Goal: Task Accomplishment & Management: Manage account settings

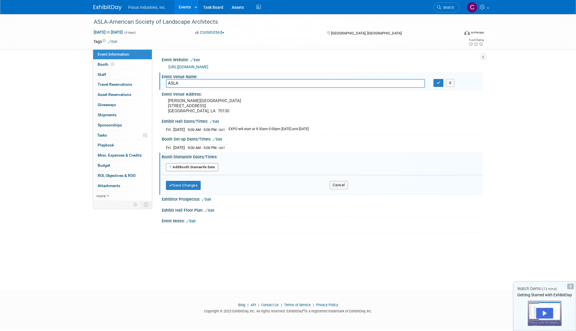
click at [389, 265] on div "ASLA-American Society of Landscape Architects [DATE] to [DATE] (4 days) [DATE] …" at bounding box center [288, 147] width 576 height 266
click at [203, 166] on button "Add Another Booth Dismantle Date" at bounding box center [192, 167] width 52 height 8
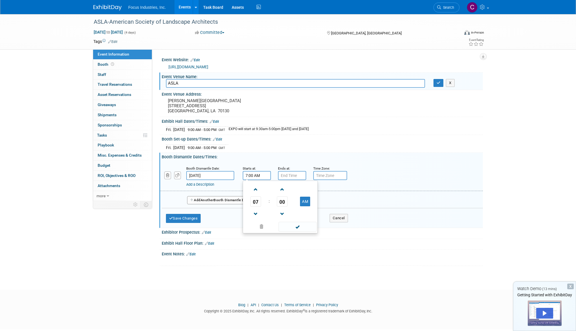
click at [258, 175] on input "7:00 AM" at bounding box center [257, 175] width 28 height 9
click at [256, 216] on span at bounding box center [256, 214] width 10 height 10
click at [256, 189] on span at bounding box center [256, 190] width 10 height 10
type input "8:00 AM"
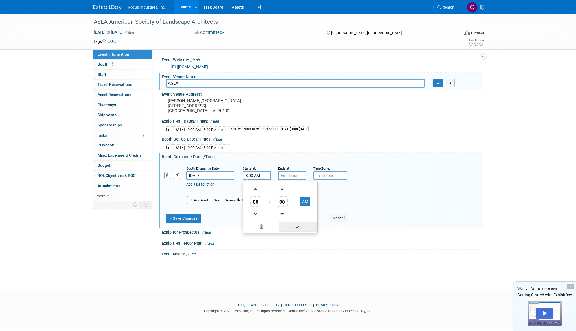
click at [297, 225] on span at bounding box center [298, 227] width 38 height 10
click at [294, 175] on input "7:00 PM" at bounding box center [292, 175] width 28 height 9
click at [290, 212] on span at bounding box center [291, 214] width 10 height 10
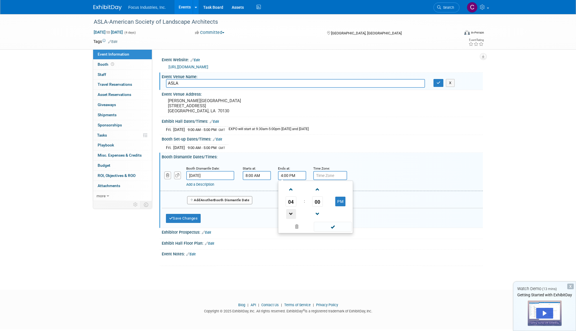
click at [290, 212] on span at bounding box center [291, 214] width 10 height 10
type input "2:00 PM"
click at [336, 229] on span at bounding box center [333, 227] width 38 height 10
click at [323, 176] on input "text" at bounding box center [330, 175] width 34 height 9
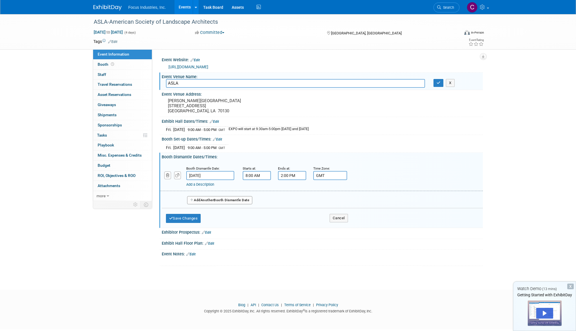
type input "GMT"
click at [322, 257] on div "X" at bounding box center [322, 257] width 314 height 3
drag, startPoint x: 193, startPoint y: 219, endPoint x: 200, endPoint y: 219, distance: 7.4
click at [193, 219] on button "Save Changes" at bounding box center [183, 218] width 35 height 9
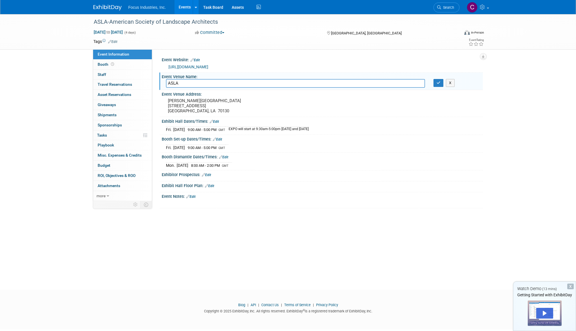
click at [217, 121] on link "Edit" at bounding box center [214, 122] width 9 height 4
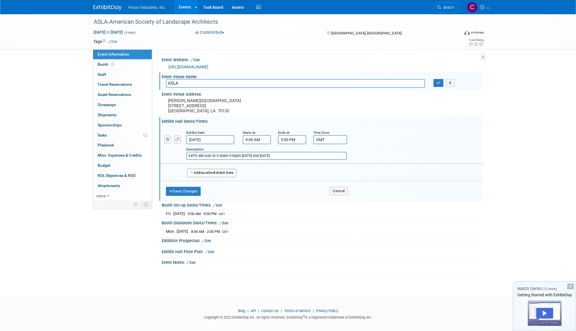
click at [247, 139] on input "9:00 AM" at bounding box center [257, 139] width 28 height 9
click at [299, 191] on span at bounding box center [298, 191] width 38 height 10
type input "8:00 AM"
click at [255, 156] on input "EXPO will start at 9:30am-5:00pm Saturday and Sunday" at bounding box center [266, 156] width 161 height 8
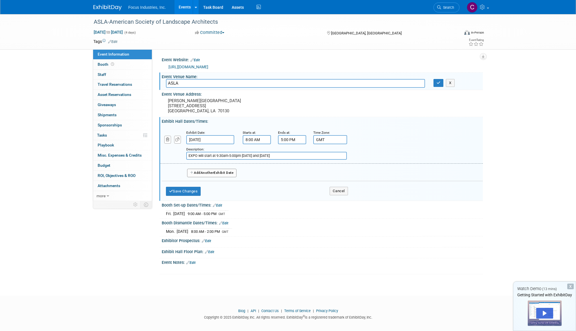
click at [255, 156] on input "EXPO will start at 9:30am-5:00pm Saturday and Sunday" at bounding box center [266, 156] width 161 height 8
click at [185, 192] on button "Save Changes" at bounding box center [183, 191] width 35 height 9
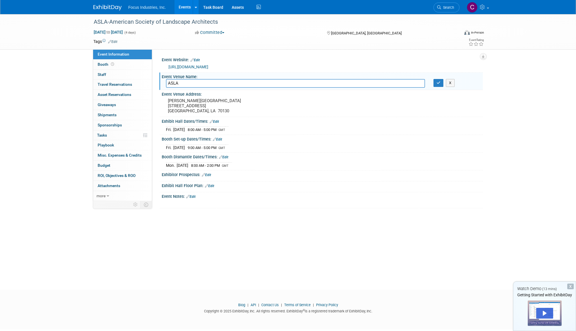
click at [341, 236] on div "ASLA-American Society of Landscape Architects Oct 10, 2025 to Oct 13, 2025 (4 d…" at bounding box center [288, 147] width 576 height 266
click at [438, 85] on button "button" at bounding box center [438, 83] width 10 height 8
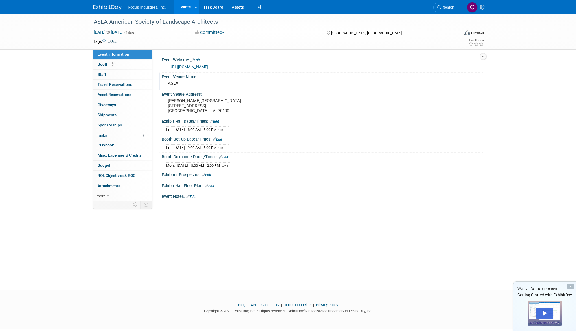
click at [210, 173] on link "Edit" at bounding box center [206, 175] width 9 height 4
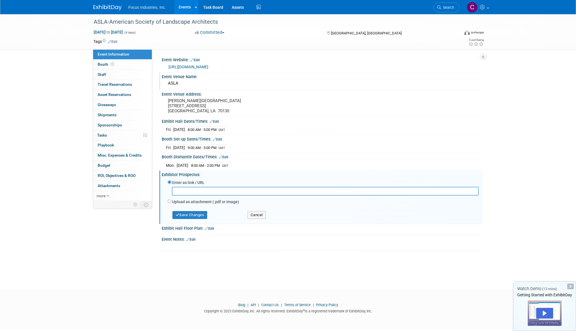
click at [187, 173] on div "Exhibitor Prospectus: Edit" at bounding box center [322, 173] width 321 height 7
click at [191, 215] on button "Save Changes" at bounding box center [189, 215] width 35 height 8
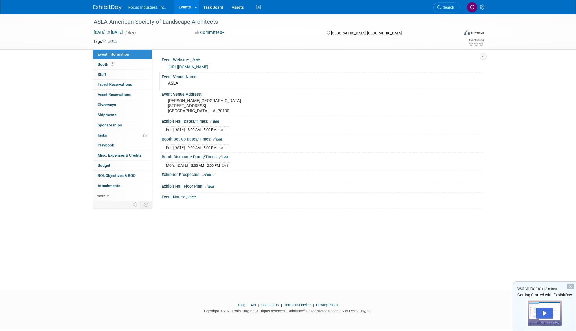
click at [210, 186] on link "Edit" at bounding box center [209, 187] width 9 height 4
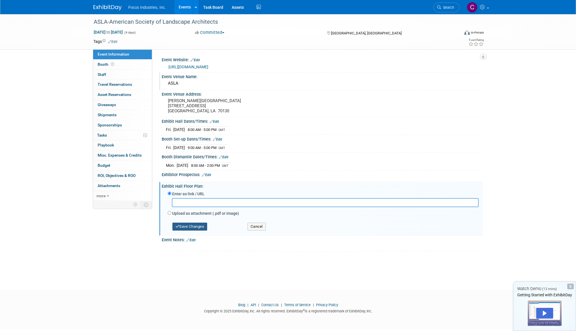
click at [187, 224] on button "Save Changes" at bounding box center [189, 227] width 35 height 8
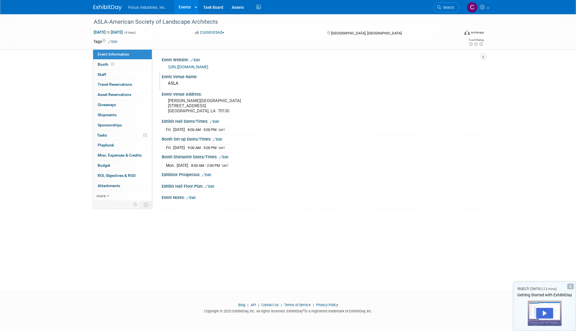
click at [194, 196] on link "Edit" at bounding box center [190, 198] width 9 height 4
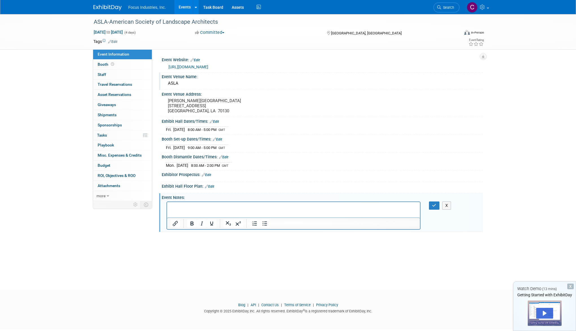
click at [200, 264] on div "ASLA-American Society of Landscape Architects Oct 10, 2025 to Oct 13, 2025 (4 d…" at bounding box center [288, 147] width 576 height 266
click at [104, 65] on span "Booth" at bounding box center [106, 64] width 17 height 5
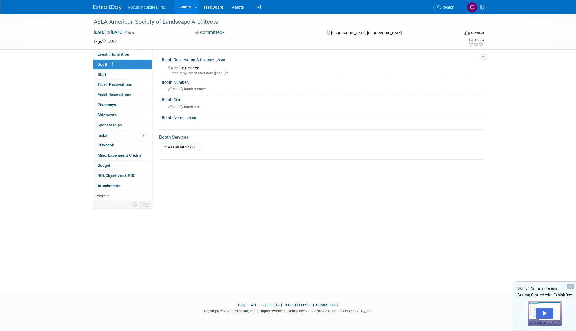
click at [222, 59] on link "Edit" at bounding box center [220, 60] width 9 height 4
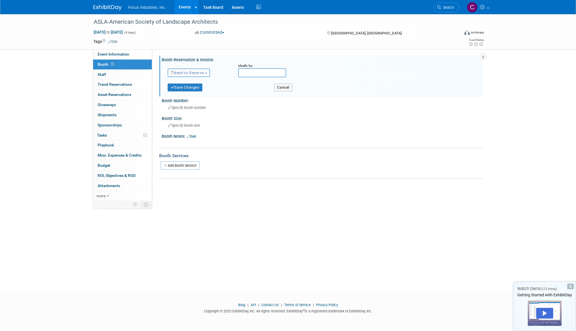
click at [207, 73] on span "button" at bounding box center [206, 73] width 2 height 1
click at [203, 90] on link "Reserved" at bounding box center [198, 90] width 60 height 8
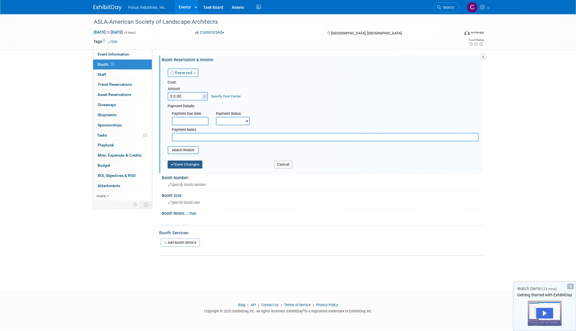
click at [190, 166] on button "Save Changes" at bounding box center [185, 165] width 35 height 8
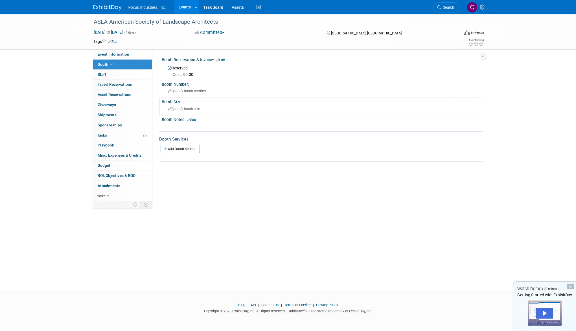
click at [198, 106] on div "Specify booth size" at bounding box center [322, 108] width 313 height 9
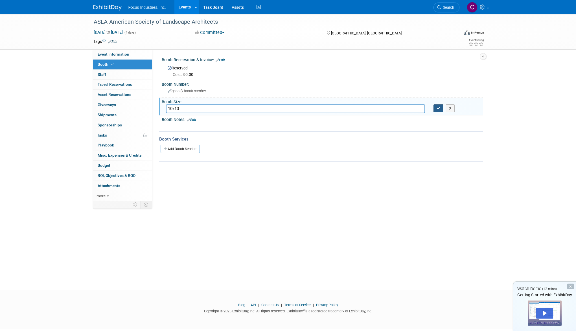
type input "10x10"
click at [440, 107] on icon "button" at bounding box center [439, 108] width 4 height 4
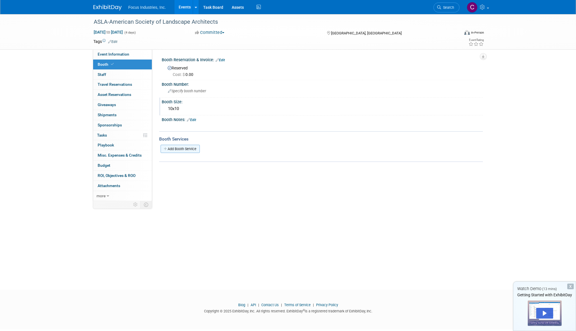
click at [186, 149] on link "Add Booth Service" at bounding box center [180, 149] width 39 height 8
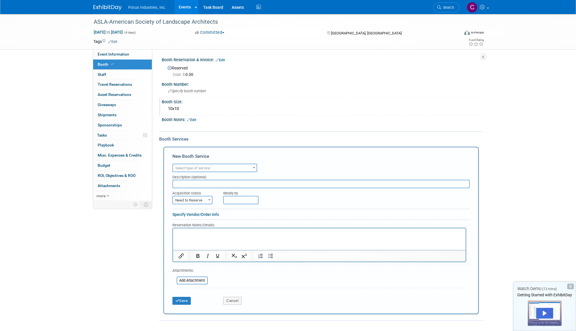
click at [253, 165] on span at bounding box center [254, 167] width 6 height 7
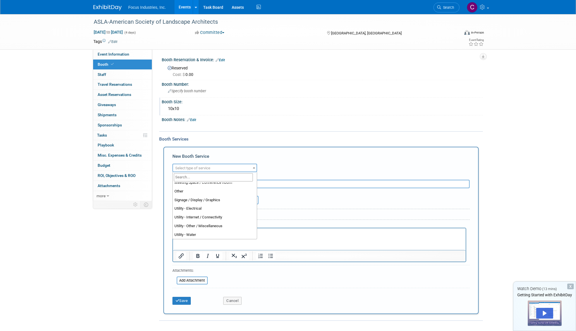
scroll to position [145, 0]
select select "8"
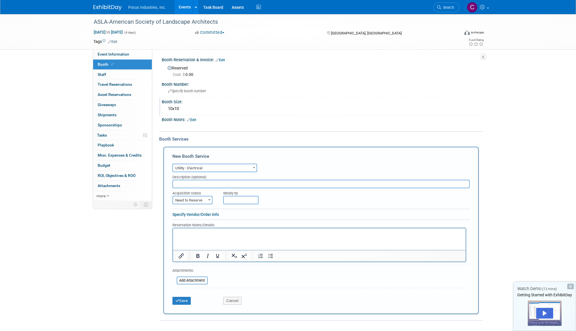
click at [208, 200] on b at bounding box center [209, 199] width 2 height 1
click at [149, 226] on div "Event Information Event Info Booth Booth 0 Staff 0 Staff 0 Travel Reservations …" at bounding box center [288, 167] width 398 height 307
click at [185, 302] on button "Save" at bounding box center [181, 301] width 19 height 8
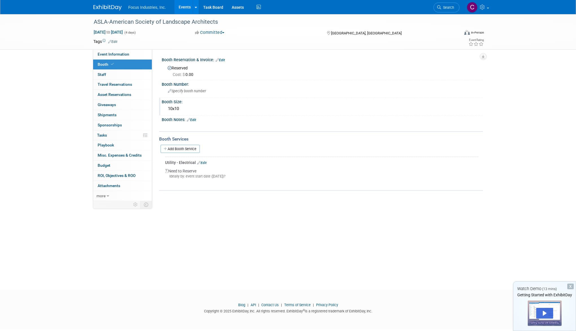
click at [205, 163] on link "Edit" at bounding box center [201, 163] width 9 height 4
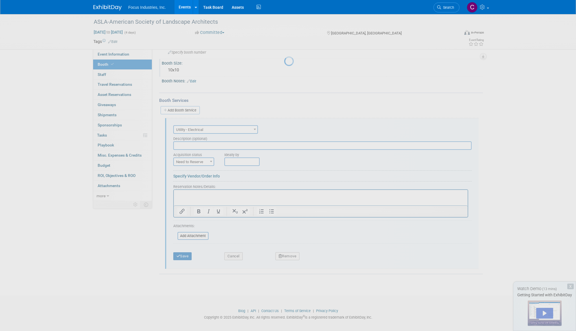
scroll to position [0, 0]
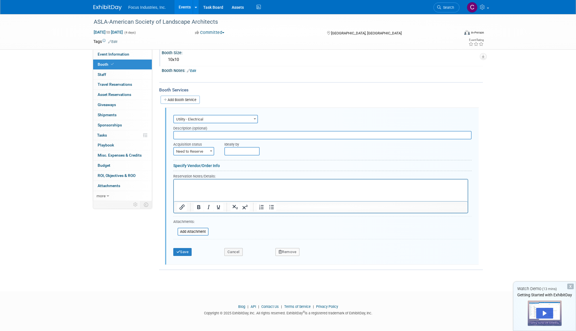
click at [211, 150] on span at bounding box center [211, 150] width 6 height 7
select select "2"
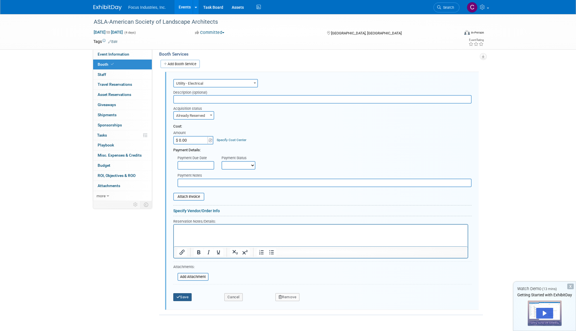
scroll to position [85, 0]
click at [190, 298] on button "Save" at bounding box center [182, 297] width 19 height 8
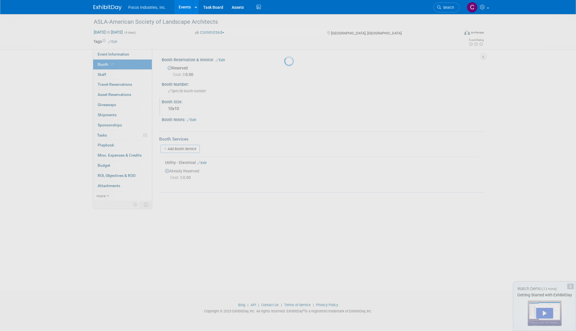
scroll to position [0, 0]
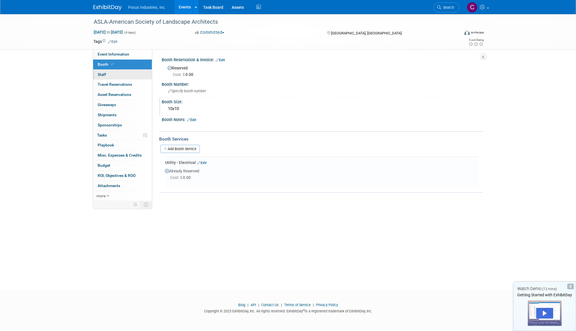
click at [100, 73] on span "Staff 0" at bounding box center [102, 74] width 8 height 5
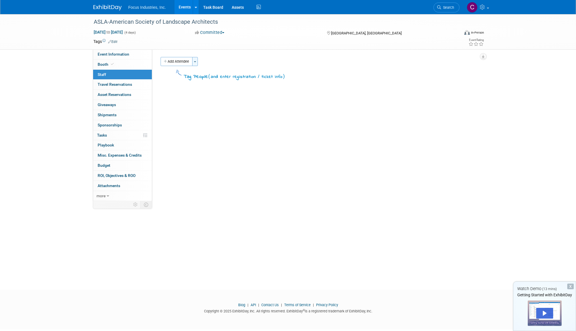
click at [196, 62] on span "button" at bounding box center [195, 61] width 2 height 1
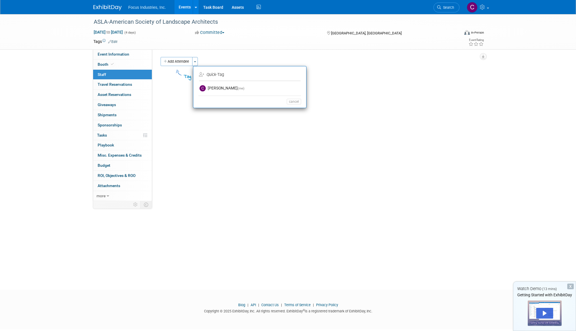
click at [219, 73] on td "Quick -Tag" at bounding box center [249, 74] width 100 height 9
click at [213, 75] on icon "Quick" at bounding box center [212, 74] width 10 height 5
click at [186, 63] on button "Add Attendee" at bounding box center [177, 61] width 32 height 9
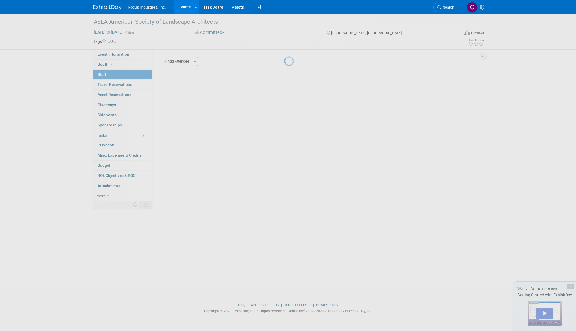
select select "7befb53b-6bb8-4003-b053-075db9c00037"
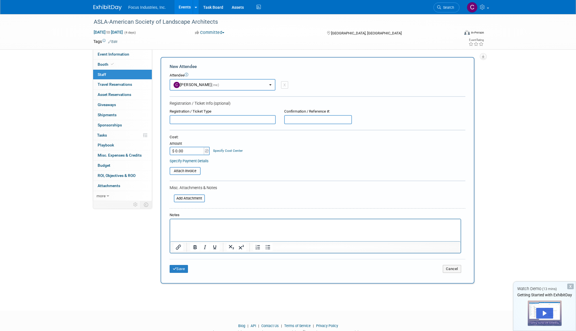
click at [270, 85] on b "button" at bounding box center [270, 84] width 2 height 1
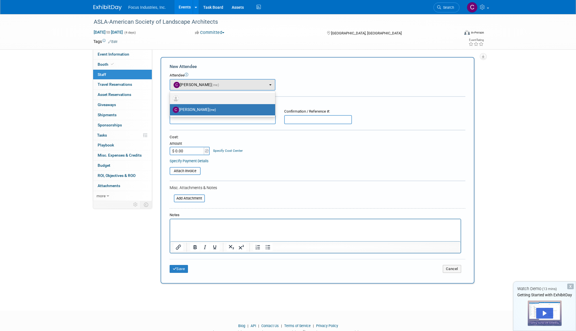
click at [200, 93] on link at bounding box center [222, 98] width 105 height 11
click at [192, 99] on label at bounding box center [221, 98] width 97 height 9
click at [171, 99] on input "radio" at bounding box center [169, 98] width 4 height 4
select select
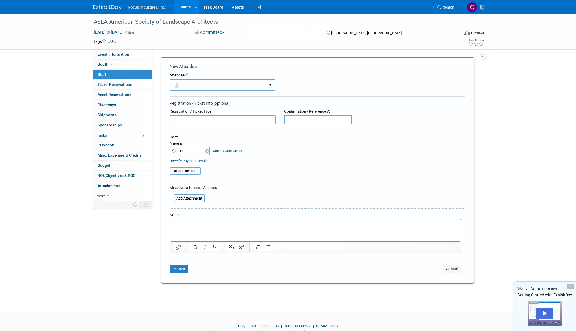
click at [201, 82] on button "button" at bounding box center [223, 85] width 106 height 12
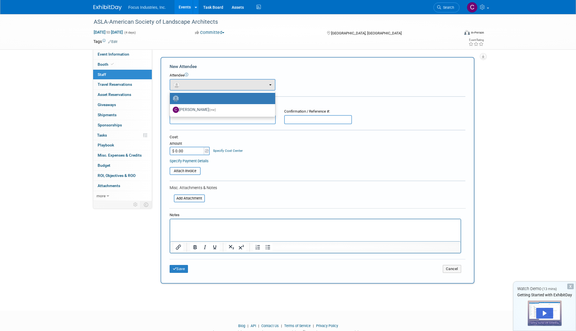
click at [199, 99] on label at bounding box center [221, 98] width 97 height 9
click at [171, 99] on input "radio" at bounding box center [169, 98] width 4 height 4
click at [244, 176] on form "New Attendee Attendee <img src="https://www.exhibitday.com/Images/Unassigned-Us…" at bounding box center [318, 170] width 296 height 214
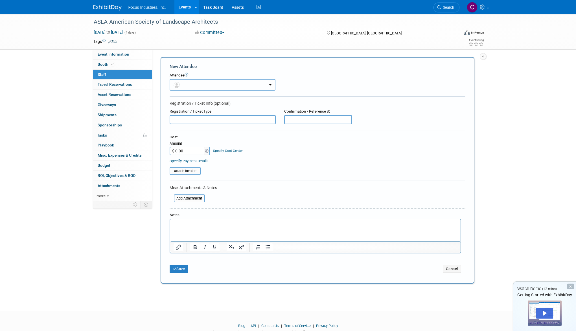
click at [242, 87] on button "button" at bounding box center [223, 85] width 106 height 12
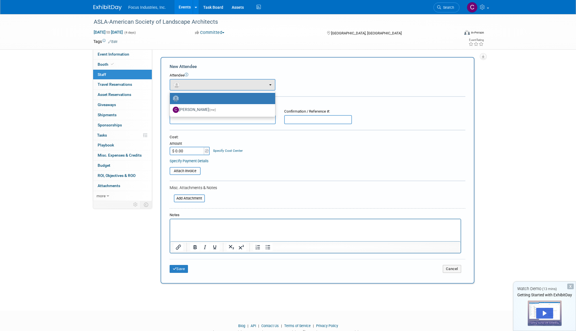
click at [178, 98] on img at bounding box center [176, 98] width 6 height 6
click at [171, 98] on input "radio" at bounding box center [169, 98] width 4 height 4
click at [213, 99] on label at bounding box center [221, 98] width 97 height 9
click at [171, 99] on input "radio" at bounding box center [169, 98] width 4 height 4
click at [278, 143] on div "Cost: Amount $ 0.00 Specify Cost Center Cost Center -- Not Specified --" at bounding box center [318, 145] width 296 height 21
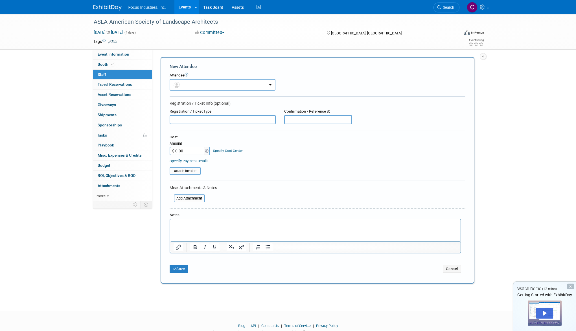
click at [205, 227] on html at bounding box center [315, 223] width 290 height 8
click at [183, 272] on button "Save" at bounding box center [179, 269] width 19 height 8
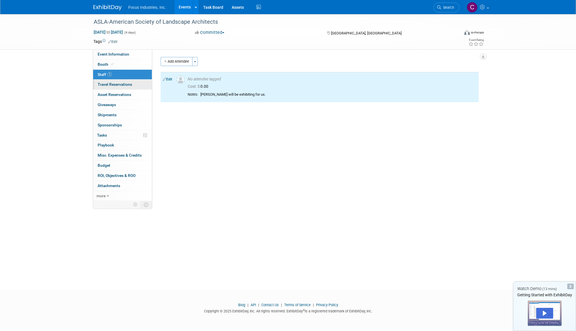
click at [119, 85] on span "Travel Reservations 0" at bounding box center [115, 84] width 34 height 5
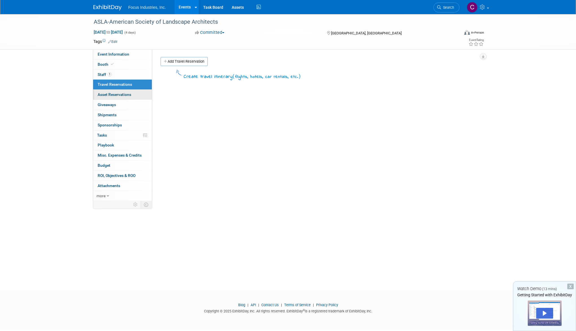
click at [120, 97] on span "Asset Reservations 0" at bounding box center [115, 94] width 34 height 5
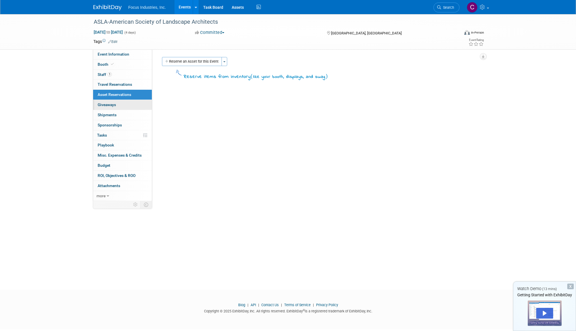
click at [111, 105] on span "Giveaways 0" at bounding box center [107, 104] width 18 height 5
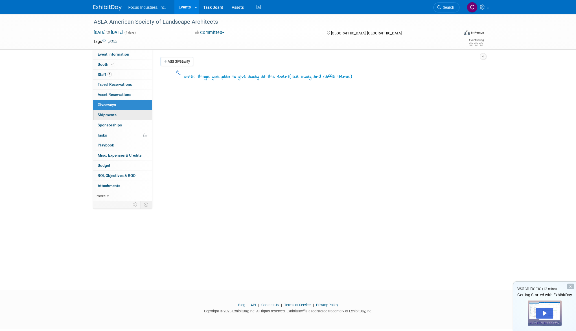
click at [107, 113] on span "Shipments 0" at bounding box center [107, 115] width 19 height 5
click at [108, 124] on span "Sponsorships 0" at bounding box center [110, 125] width 24 height 5
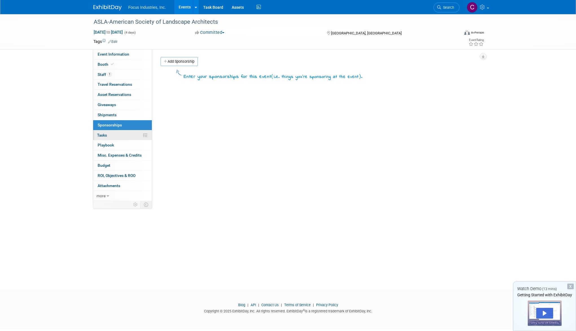
click at [106, 135] on span "Tasks 0%" at bounding box center [102, 135] width 10 height 5
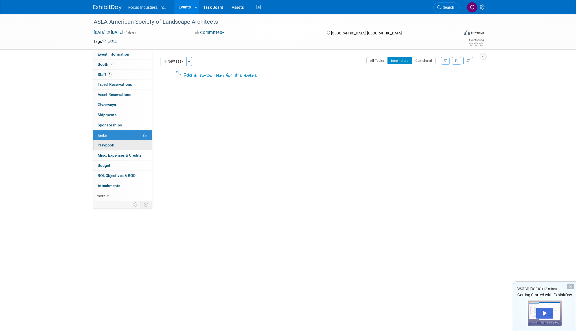
click at [106, 146] on span "Playbook 0" at bounding box center [106, 145] width 16 height 5
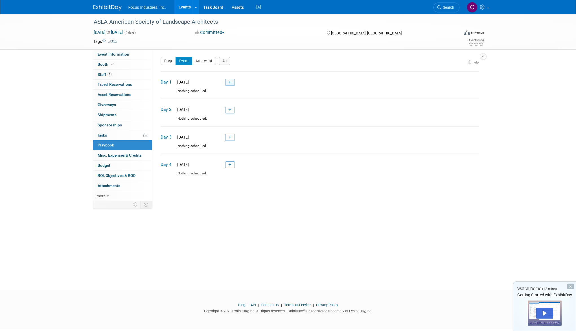
click at [232, 82] on link at bounding box center [230, 82] width 10 height 7
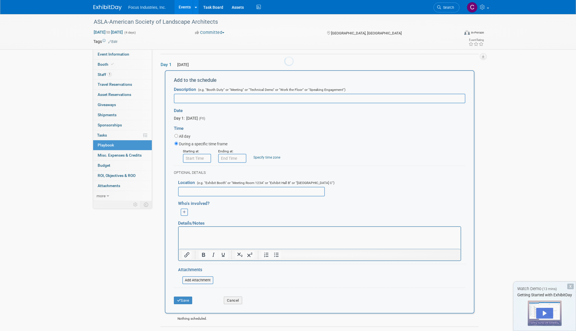
scroll to position [19, 0]
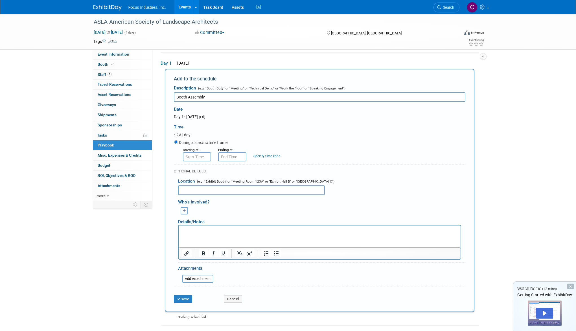
type input "Booth Assembly"
type input "8:00 AM"
click at [197, 157] on input "8:00 AM" at bounding box center [197, 156] width 28 height 9
click at [238, 209] on span at bounding box center [238, 208] width 38 height 10
click at [233, 158] on input "8:00 AM" at bounding box center [232, 156] width 28 height 9
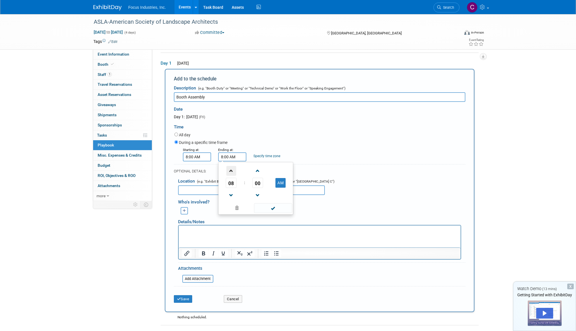
click at [233, 171] on span at bounding box center [231, 171] width 10 height 10
type input "9:00 AM"
click at [271, 207] on span at bounding box center [273, 208] width 38 height 10
click at [220, 189] on input "text" at bounding box center [251, 190] width 147 height 10
paste input "E"
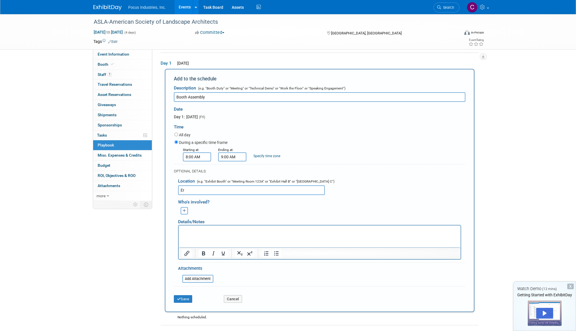
type input "E"
click at [180, 299] on icon "submit" at bounding box center [179, 299] width 4 height 4
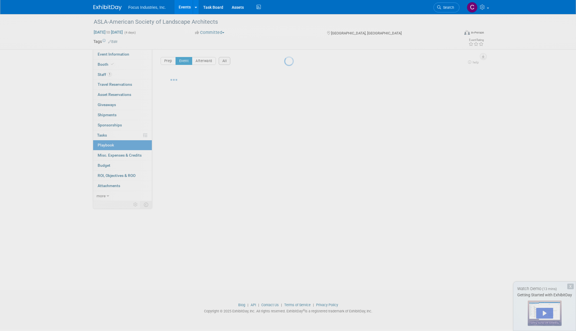
scroll to position [0, 0]
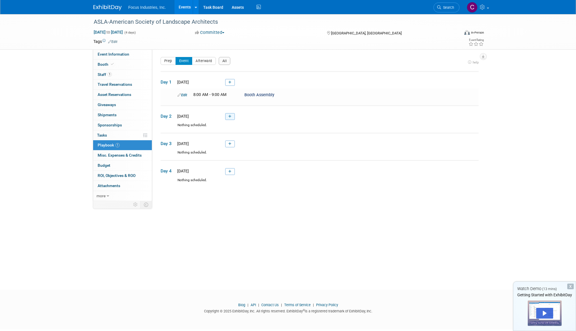
click at [229, 116] on icon at bounding box center [229, 116] width 3 height 3
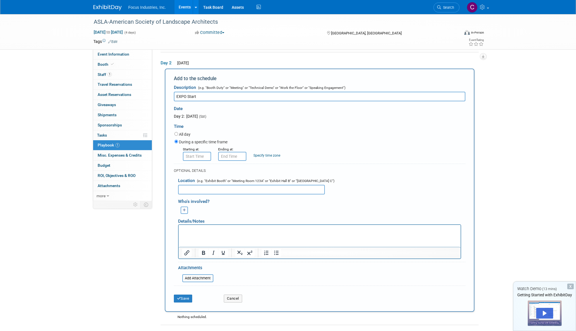
type input "EXPO Start"
type input "8:00 AM"
click at [196, 157] on input "8:00 AM" at bounding box center [197, 156] width 28 height 9
click at [238, 210] on span at bounding box center [238, 208] width 38 height 10
click at [234, 154] on input "8:00 AM" at bounding box center [232, 156] width 28 height 9
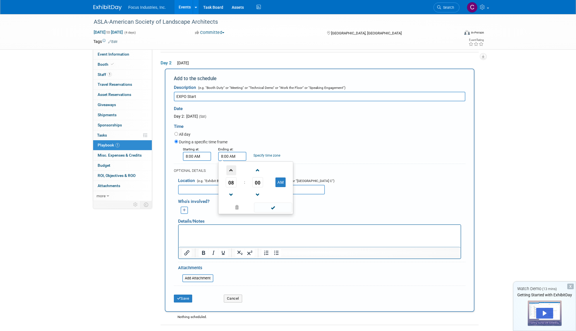
click at [232, 170] on span at bounding box center [231, 170] width 10 height 10
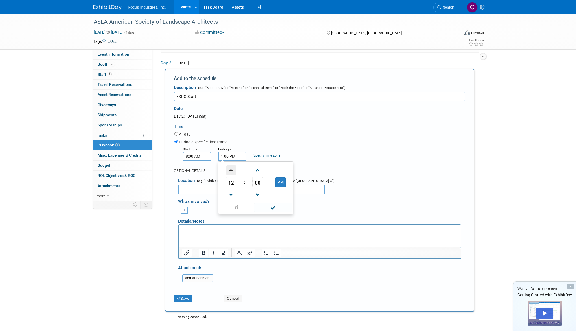
click at [232, 170] on span at bounding box center [231, 170] width 10 height 10
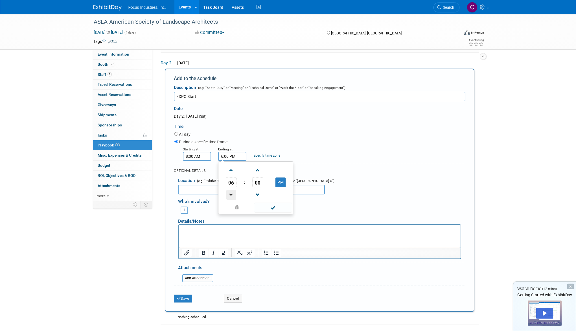
click at [232, 194] on span at bounding box center [231, 195] width 10 height 10
type input "5:00 PM"
click at [270, 206] on span at bounding box center [273, 208] width 38 height 10
click at [182, 299] on button "Save" at bounding box center [183, 299] width 19 height 8
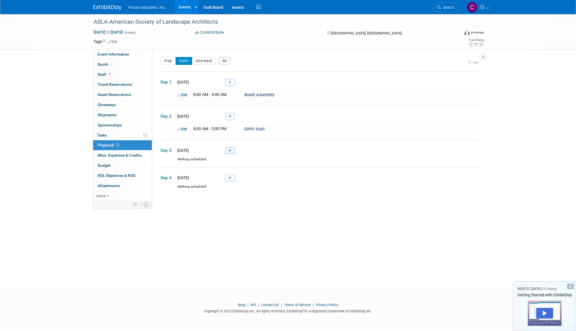
click at [231, 152] on icon at bounding box center [229, 150] width 3 height 3
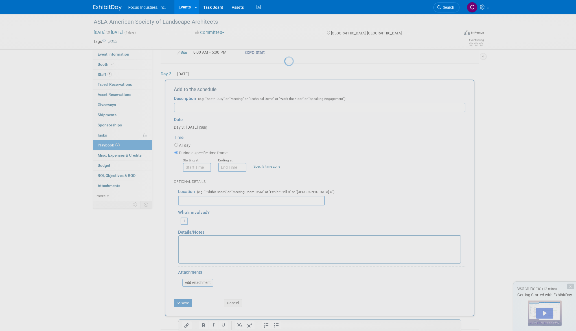
scroll to position [87, 0]
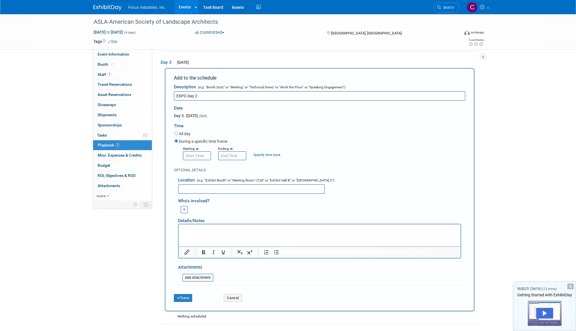
type input "EXPO Day 2"
type input "8:00 AM"
click at [197, 156] on input "8:00 AM" at bounding box center [197, 155] width 28 height 9
click at [234, 209] on span at bounding box center [238, 207] width 38 height 10
click at [232, 156] on input "8:00 AM" at bounding box center [232, 155] width 28 height 9
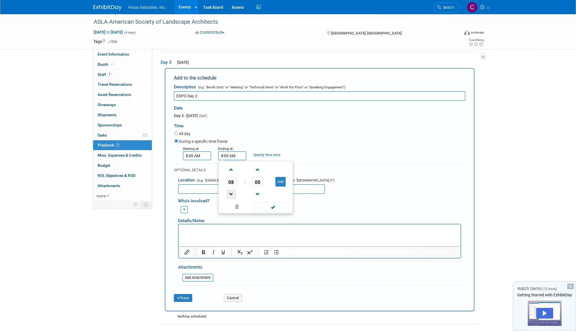
click at [229, 193] on span at bounding box center [231, 194] width 10 height 10
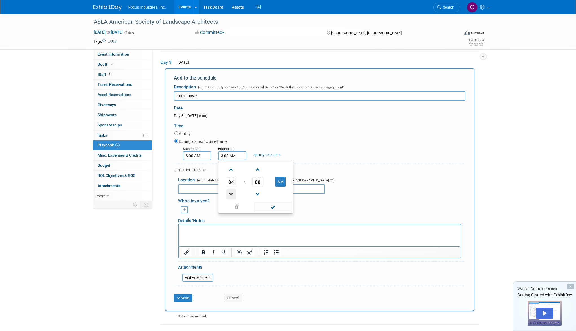
click at [229, 193] on span at bounding box center [231, 194] width 10 height 10
click at [232, 171] on span at bounding box center [231, 170] width 10 height 10
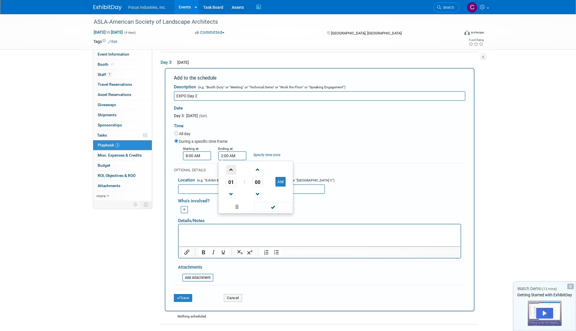
click at [232, 171] on span at bounding box center [231, 170] width 10 height 10
click at [281, 183] on button "AM" at bounding box center [280, 182] width 10 height 10
type input "5:00 PM"
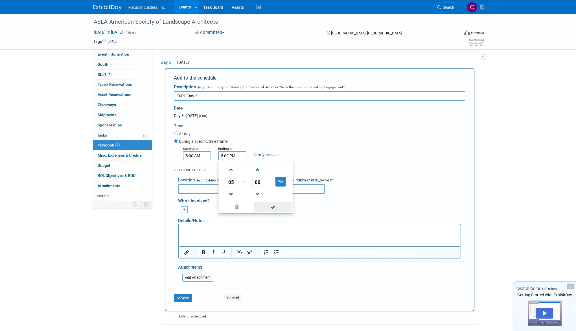
click at [266, 209] on span at bounding box center [273, 207] width 38 height 10
click at [255, 116] on div "Day 3: October 12, 2025 (Sun)" at bounding box center [232, 116] width 117 height 6
click at [184, 300] on button "Save" at bounding box center [183, 298] width 19 height 8
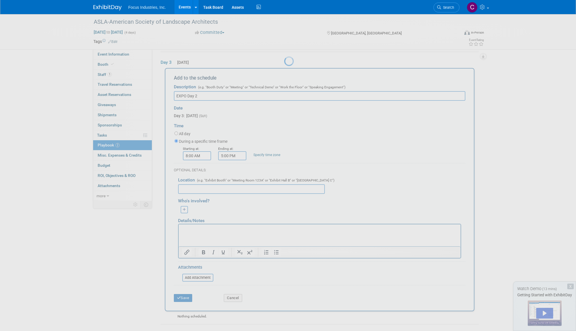
scroll to position [0, 0]
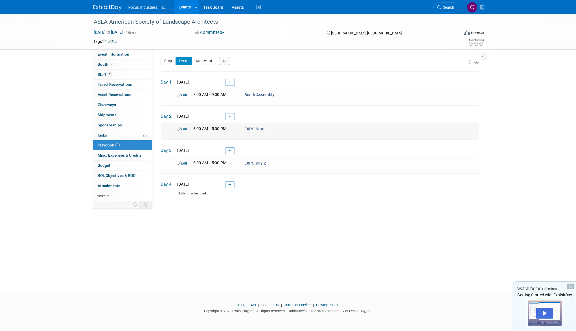
click at [184, 130] on link "Edit" at bounding box center [182, 129] width 10 height 4
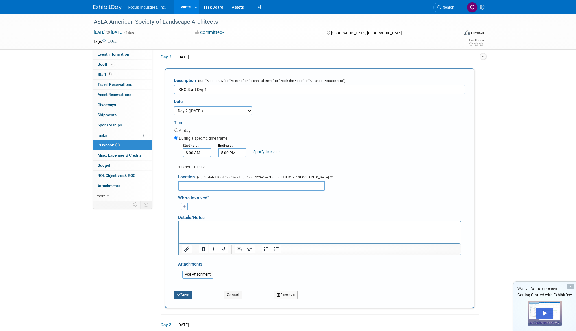
type input "EXPO Start Day 1"
click at [185, 295] on button "Save" at bounding box center [183, 295] width 19 height 8
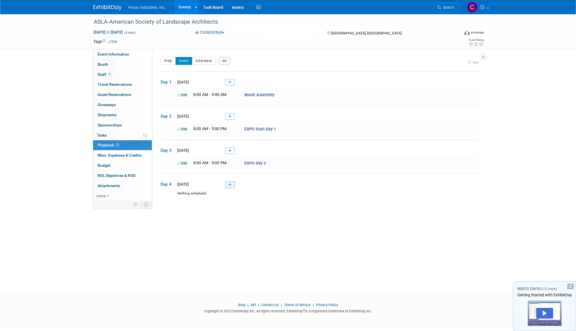
click at [230, 186] on icon at bounding box center [229, 184] width 3 height 3
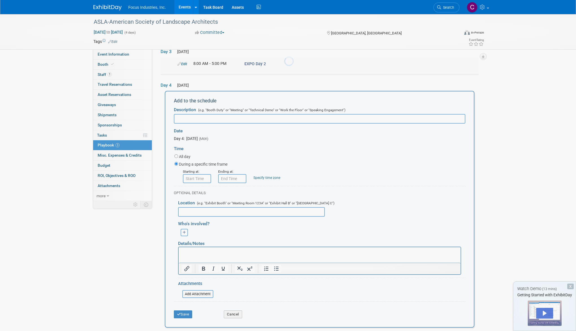
scroll to position [121, 0]
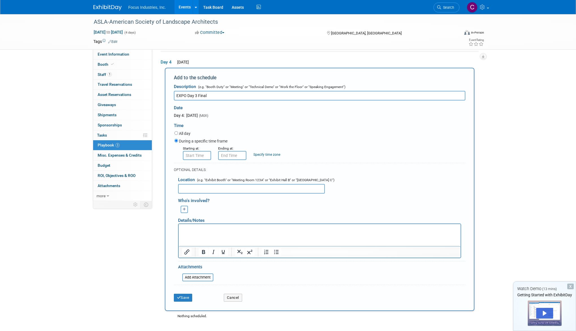
type input "EXPO Day 3 Final"
click at [194, 154] on input "8:00 AM" at bounding box center [197, 155] width 28 height 9
click at [197, 168] on span at bounding box center [196, 170] width 10 height 10
type input "9:00 AM"
click at [238, 206] on span at bounding box center [238, 207] width 38 height 10
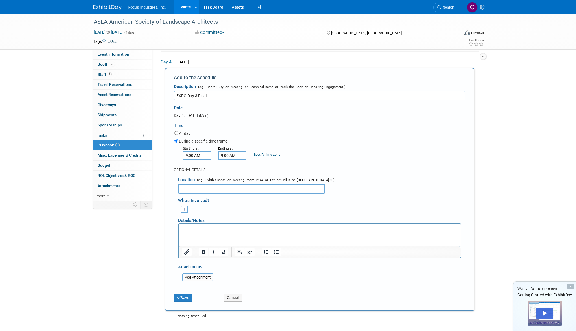
click at [233, 154] on input "9:00 AM" at bounding box center [232, 155] width 28 height 9
click at [232, 196] on span at bounding box center [231, 194] width 10 height 10
click at [231, 194] on span at bounding box center [231, 194] width 10 height 10
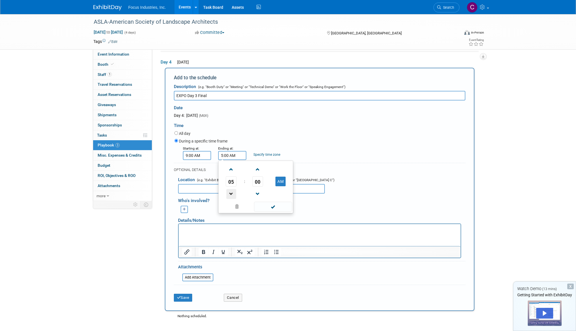
click at [231, 194] on span at bounding box center [231, 194] width 10 height 10
click at [280, 180] on button "AM" at bounding box center [280, 182] width 10 height 10
type input "2:00 PM"
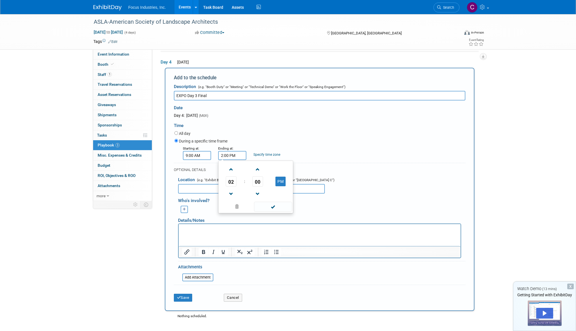
click at [275, 206] on span at bounding box center [273, 207] width 38 height 10
click at [190, 230] on p "Rich Text Area. Press ALT-0 for help." at bounding box center [319, 229] width 275 height 6
click at [205, 230] on p "Booth desasemble" at bounding box center [319, 229] width 275 height 6
click at [215, 231] on p "Booth desasemble" at bounding box center [319, 229] width 275 height 6
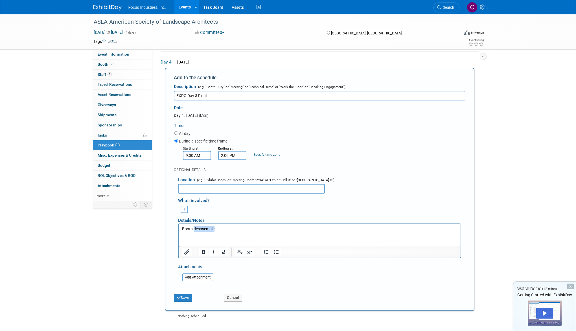
click at [215, 231] on p "Booth desasemble" at bounding box center [319, 229] width 275 height 6
click at [188, 297] on button "Save" at bounding box center [183, 298] width 19 height 8
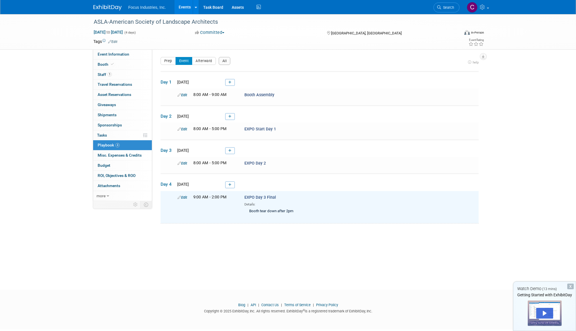
click at [43, 200] on div "ASLA-American Society of Landscape Architects Oct 10, 2025 to Oct 13, 2025 (4 d…" at bounding box center [288, 147] width 576 height 266
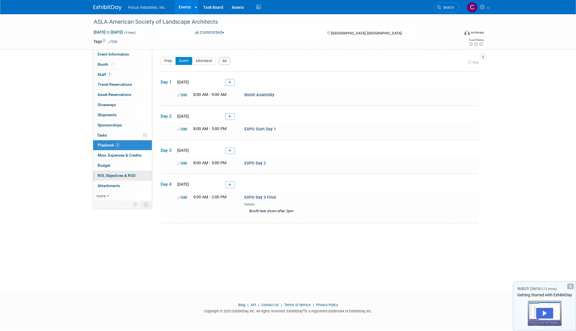
click at [110, 175] on span "ROI, Objectives & ROO 0" at bounding box center [117, 175] width 38 height 5
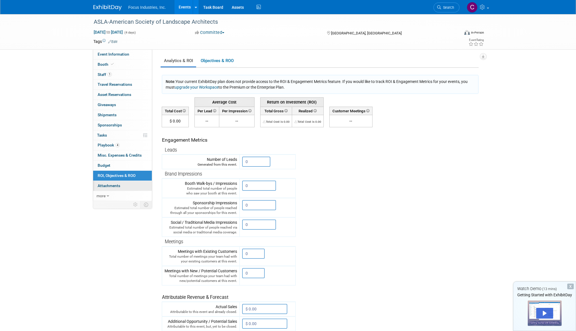
click at [111, 184] on span "Attachments 0" at bounding box center [109, 185] width 23 height 5
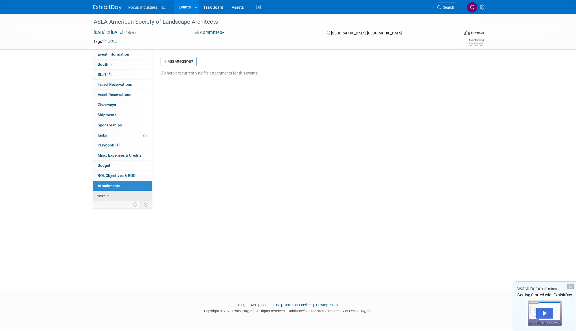
click at [106, 196] on link "more" at bounding box center [122, 196] width 59 height 10
click at [247, 196] on div "Event Website: Edit https://www.aslaconference.com/ https://www.aslaconference.…" at bounding box center [317, 150] width 331 height 202
click at [320, 138] on div "Event Website: Edit https://www.aslaconference.com/ https://www.aslaconference.…" at bounding box center [317, 150] width 331 height 202
click at [195, 6] on icon at bounding box center [196, 8] width 2 height 4
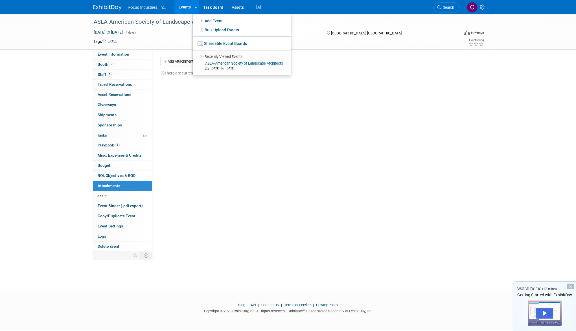
click at [182, 40] on td at bounding box center [267, 42] width 300 height 6
click at [110, 6] on img at bounding box center [107, 8] width 28 height 6
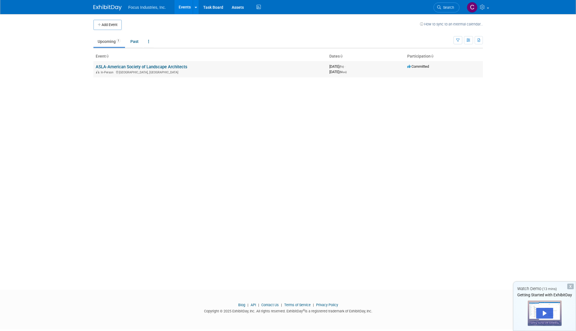
click at [222, 73] on div "In-Person New Orleans, LA" at bounding box center [210, 72] width 229 height 5
click at [402, 37] on ul "Upcoming 1 Past All Events 1 Past and Upcoming Grouped Annually Events grouped …" at bounding box center [273, 42] width 360 height 13
click at [108, 23] on button "Add Event" at bounding box center [107, 25] width 28 height 10
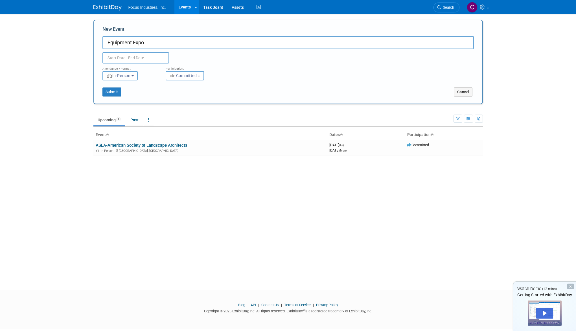
type input "Equipment Expo"
click at [133, 55] on input "text" at bounding box center [135, 57] width 67 height 11
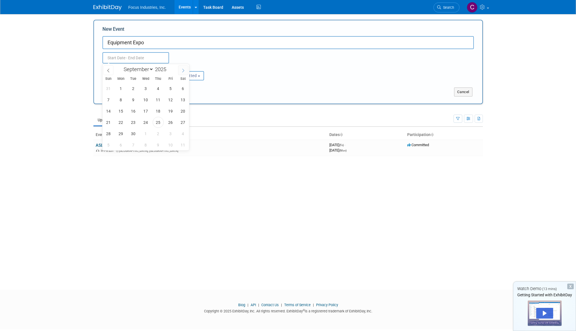
click at [183, 71] on icon at bounding box center [183, 71] width 4 height 4
select select "9"
click at [144, 122] on span "22" at bounding box center [145, 122] width 11 height 11
click at [169, 122] on span "24" at bounding box center [170, 122] width 11 height 11
type input "[DATE] to [DATE]"
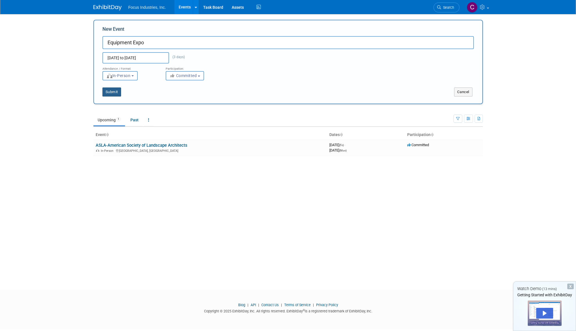
click at [113, 92] on button "Submit" at bounding box center [111, 91] width 19 height 9
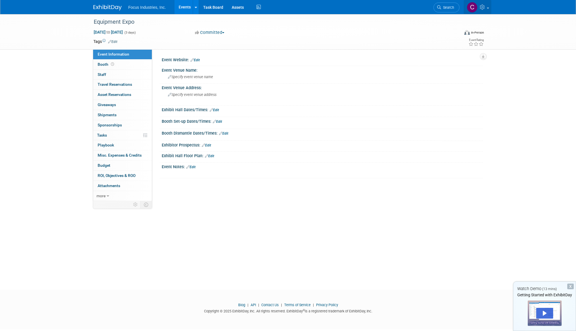
click at [489, 8] on link at bounding box center [478, 7] width 28 height 14
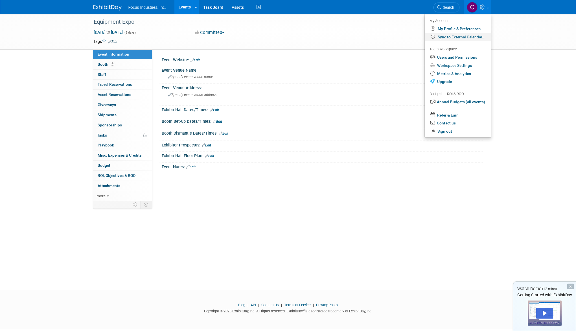
click at [471, 37] on link "Sync to External Calendar..." at bounding box center [458, 37] width 66 height 8
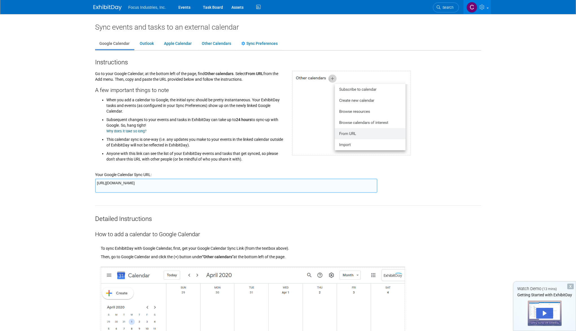
click at [331, 78] on img at bounding box center [351, 113] width 119 height 85
click at [146, 45] on link "Outlook" at bounding box center [146, 43] width 23 height 11
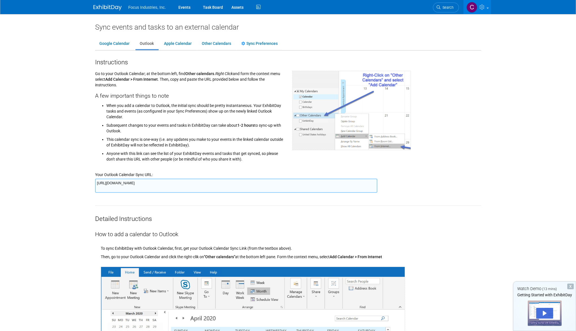
drag, startPoint x: 418, startPoint y: 203, endPoint x: 421, endPoint y: 162, distance: 41.3
click at [163, 185] on textarea "https://www.exhibitday.com/Sync/iCal/?lt=o&uw=75999&k=31b2df46-595a-4f6c-93c7-0…" at bounding box center [236, 186] width 282 height 14
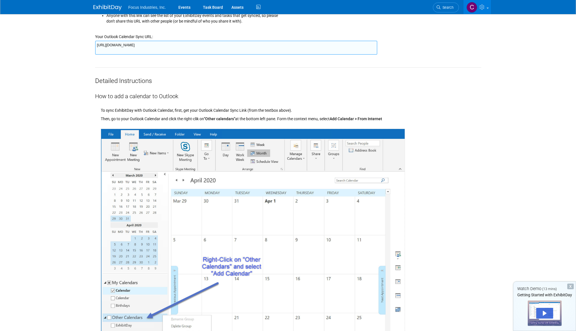
scroll to position [140, 0]
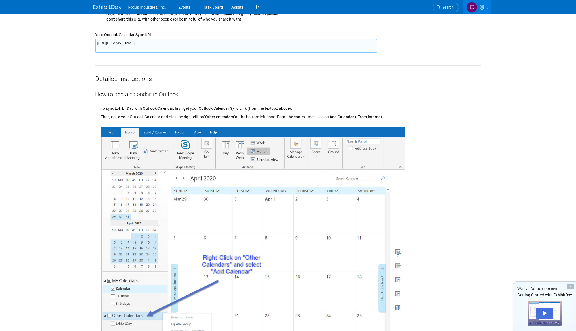
click at [308, 44] on textarea "https://www.exhibitday.com/Sync/iCal/?lt=o&uw=75999&k=31b2df46-595a-4f6c-93c7-0…" at bounding box center [236, 46] width 282 height 14
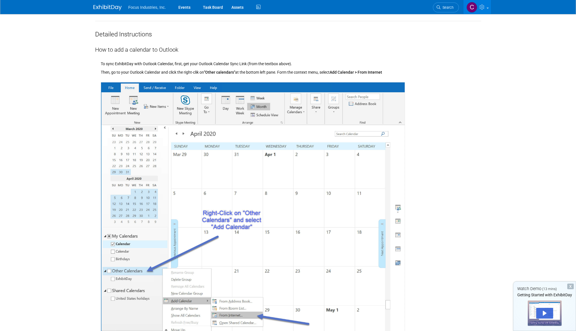
scroll to position [185, 0]
